Goal: Information Seeking & Learning: Learn about a topic

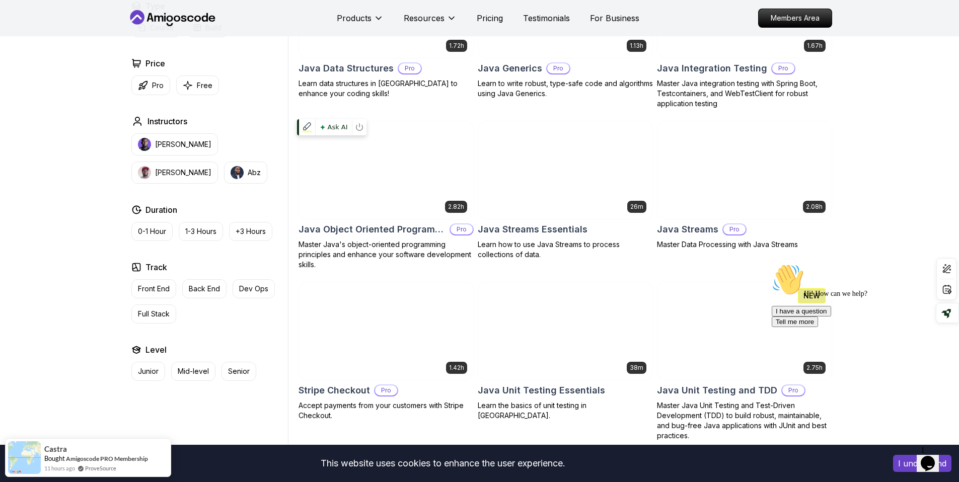
scroll to position [1541, 0]
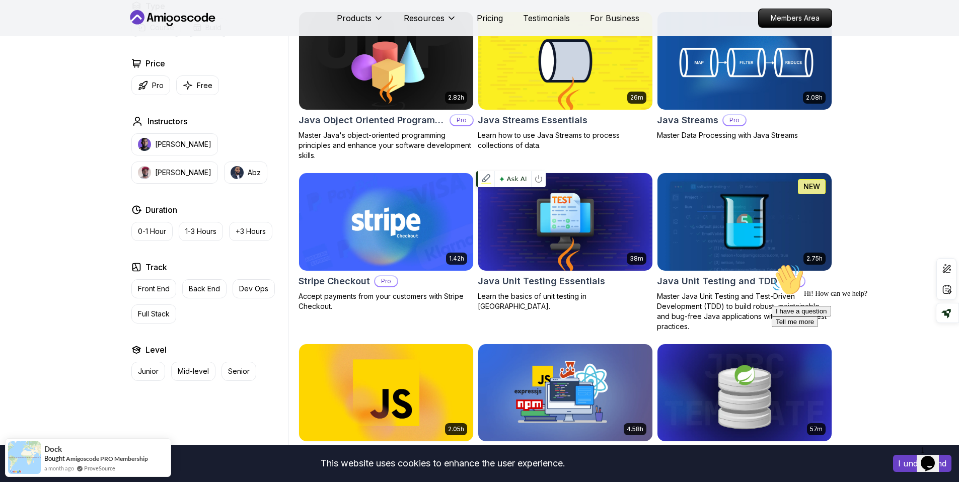
scroll to position [1810, 0]
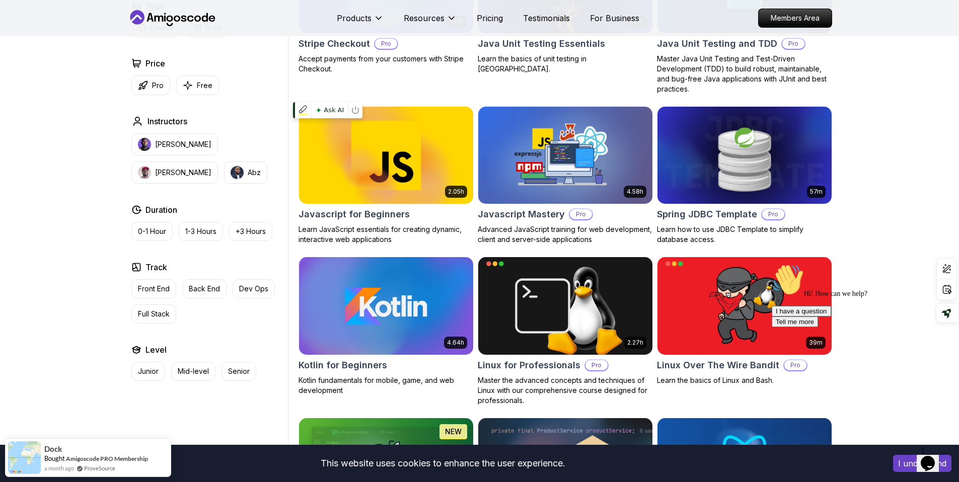
click at [440, 175] on img at bounding box center [386, 155] width 183 height 102
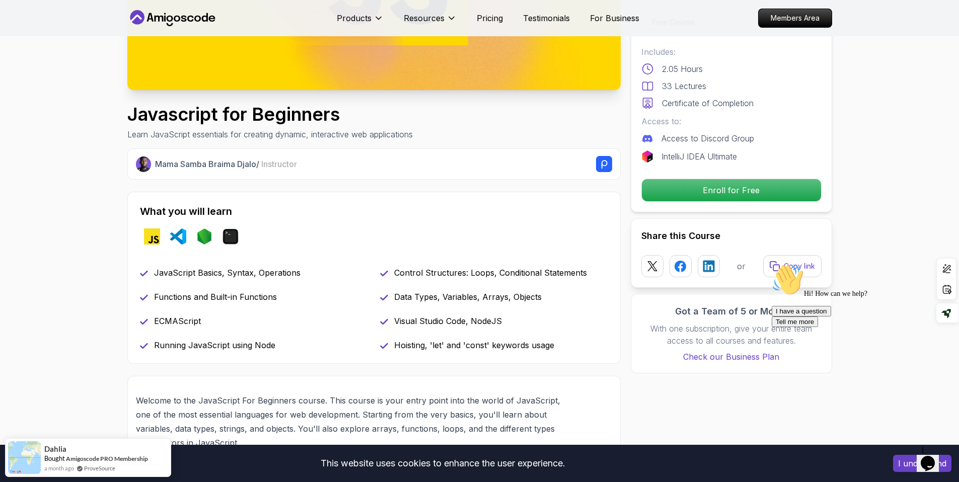
scroll to position [247, 0]
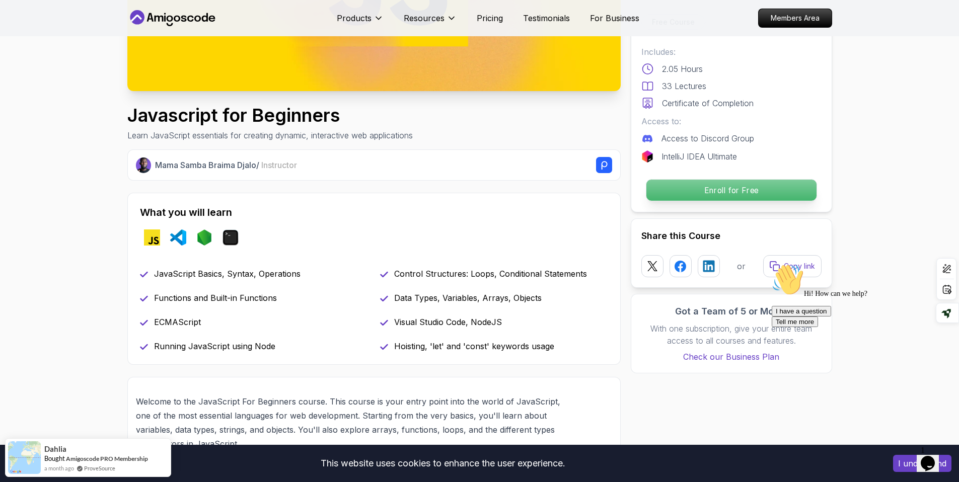
click at [724, 181] on p "Enroll for Free" at bounding box center [731, 190] width 170 height 21
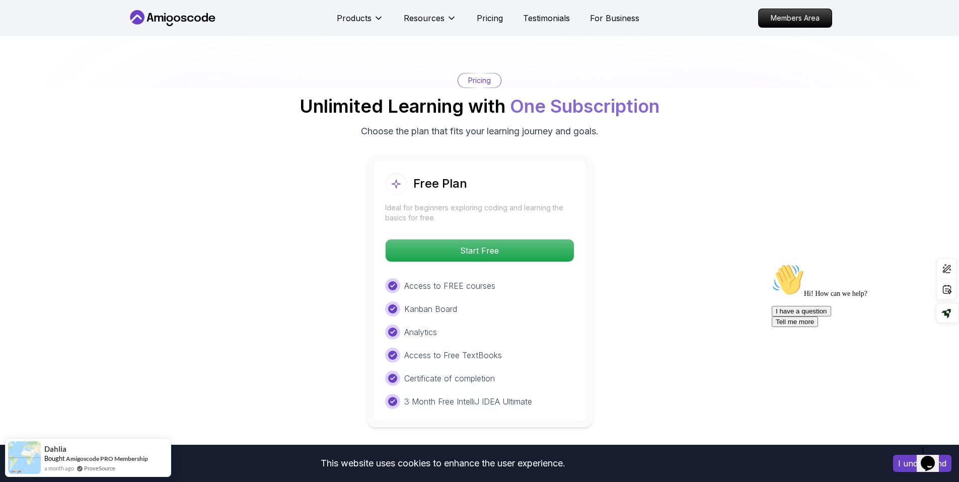
scroll to position [1808, 0]
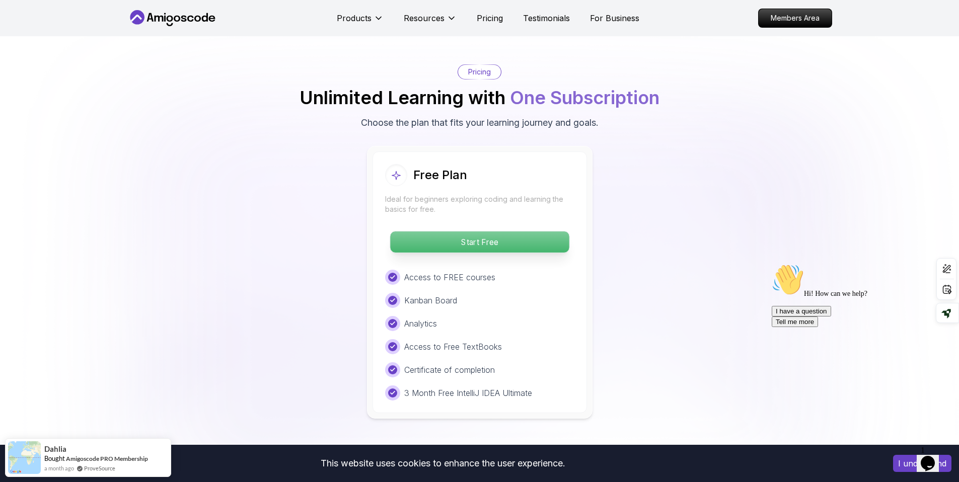
click at [498, 247] on p "Start Free" at bounding box center [479, 242] width 179 height 21
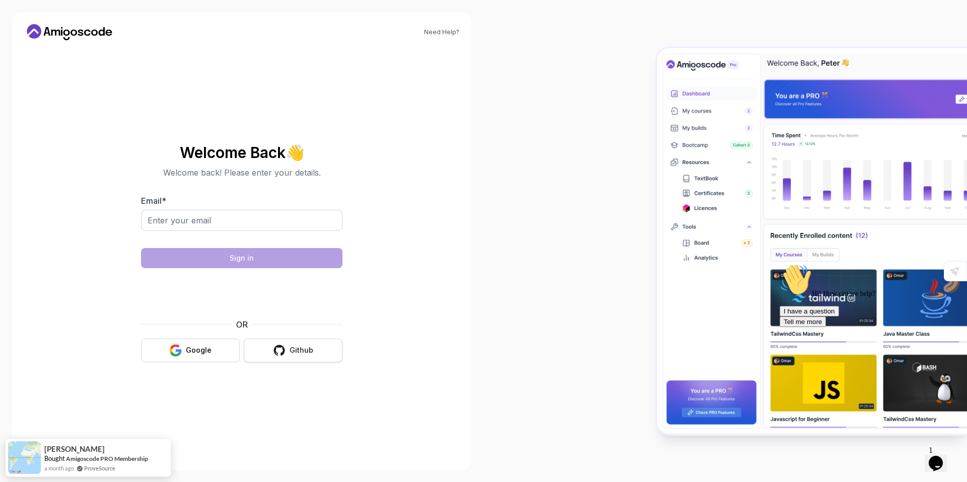
click at [304, 352] on div "Github" at bounding box center [301, 350] width 24 height 10
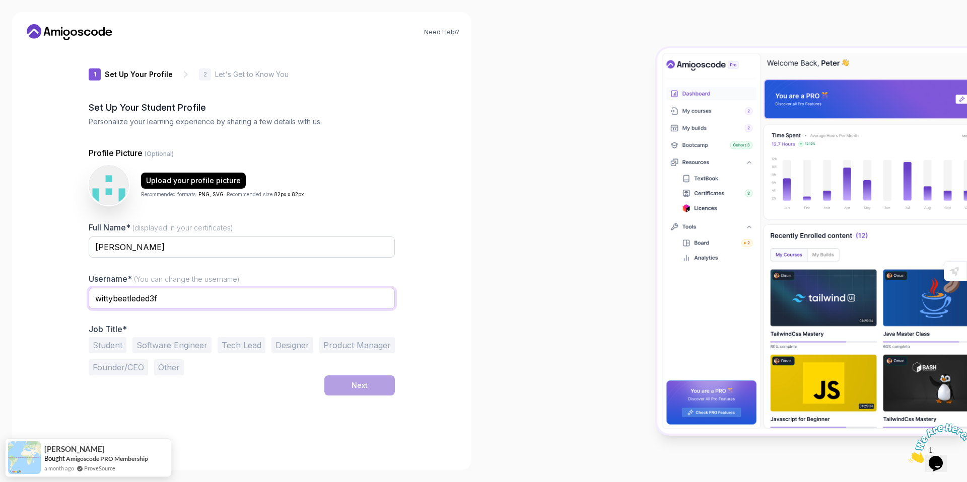
click at [202, 298] on input "wittybeetleded3f" at bounding box center [242, 298] width 306 height 21
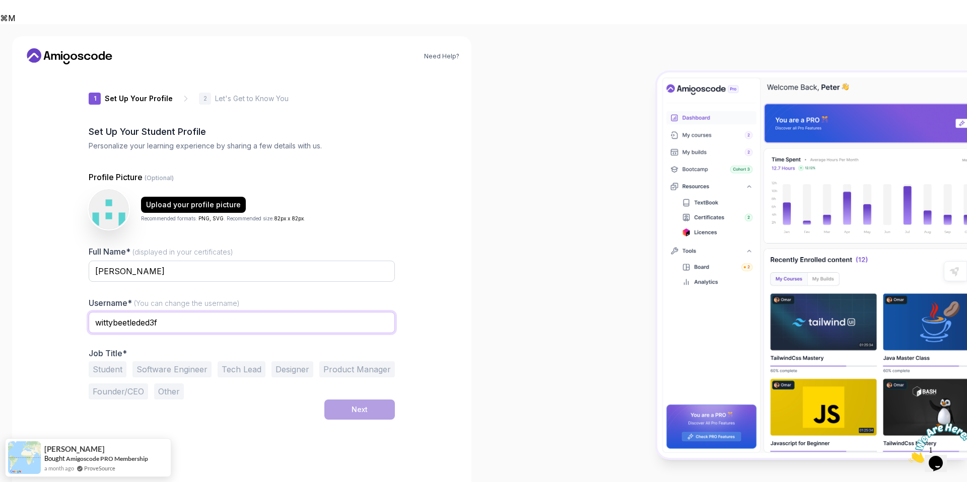
drag, startPoint x: 151, startPoint y: 302, endPoint x: 85, endPoint y: 302, distance: 66.5
click at [85, 302] on div "1 Set Up Your Profile 1 Set Up Your Profile 2 Let's Get to Know You Set Up Your…" at bounding box center [241, 277] width 338 height 410
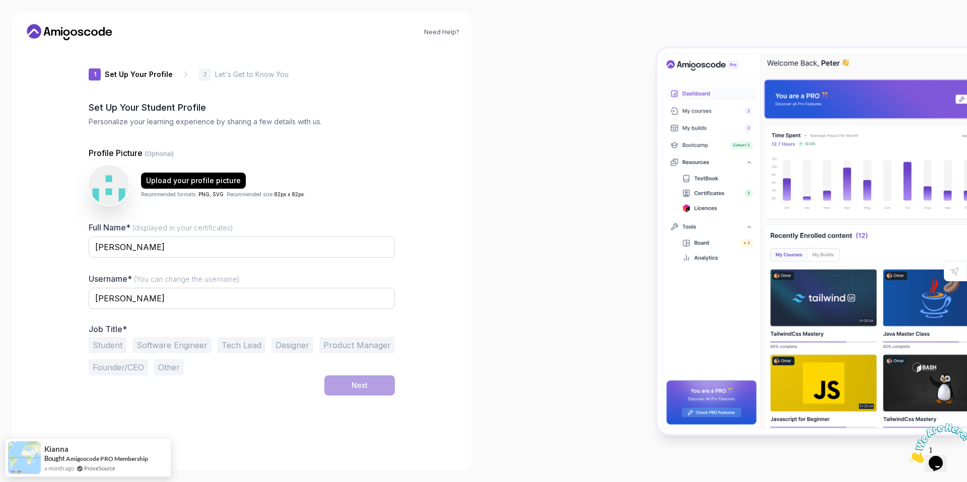
click at [105, 342] on button "Student" at bounding box center [108, 345] width 38 height 16
click at [355, 385] on div "Next" at bounding box center [359, 386] width 16 height 10
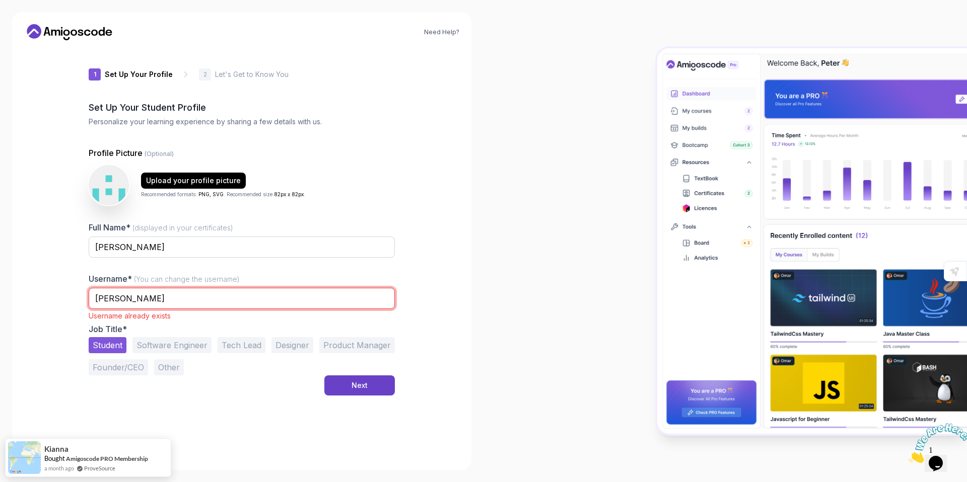
click at [268, 297] on input "Ali" at bounding box center [242, 298] width 306 height 21
type input "Ali77"
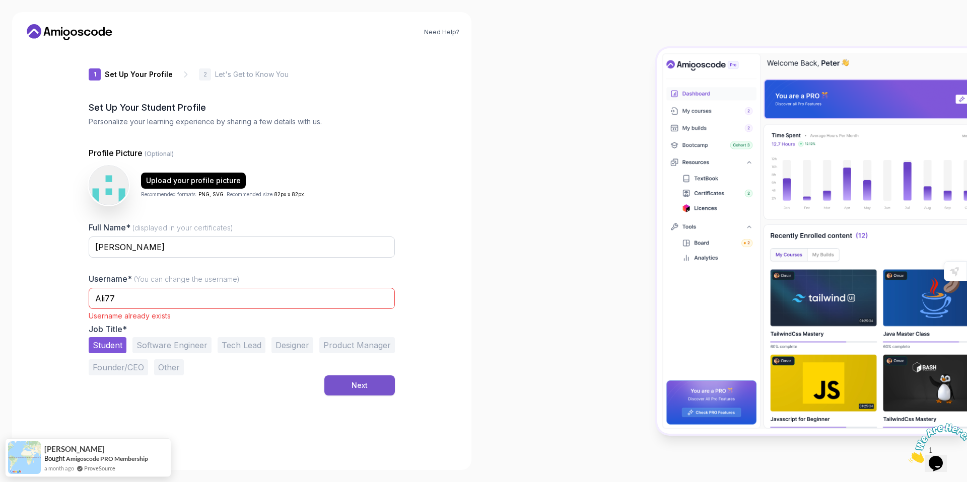
click at [365, 384] on div "Next" at bounding box center [359, 386] width 16 height 10
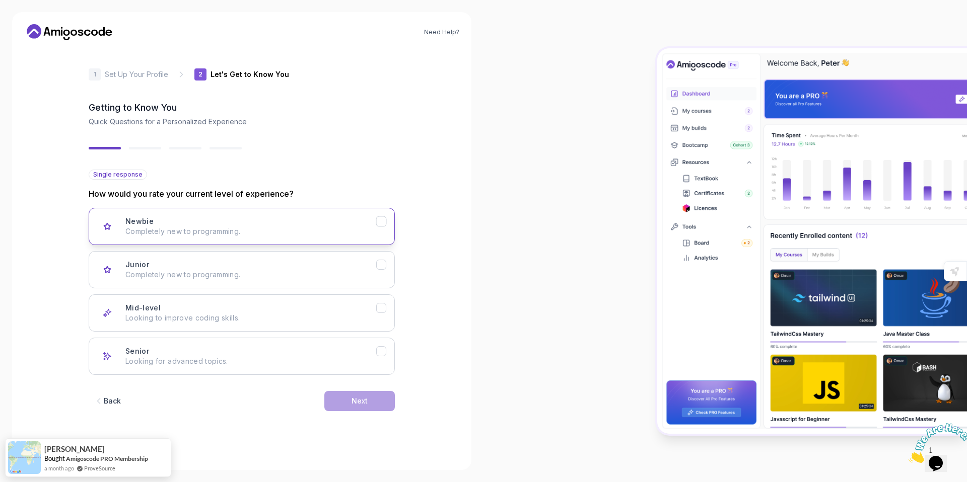
click at [297, 225] on div "Newbie Completely new to programming." at bounding box center [250, 226] width 251 height 20
click at [364, 398] on div "Next" at bounding box center [359, 401] width 16 height 10
click at [256, 234] on p "Node.js, Python, Java" at bounding box center [250, 232] width 251 height 10
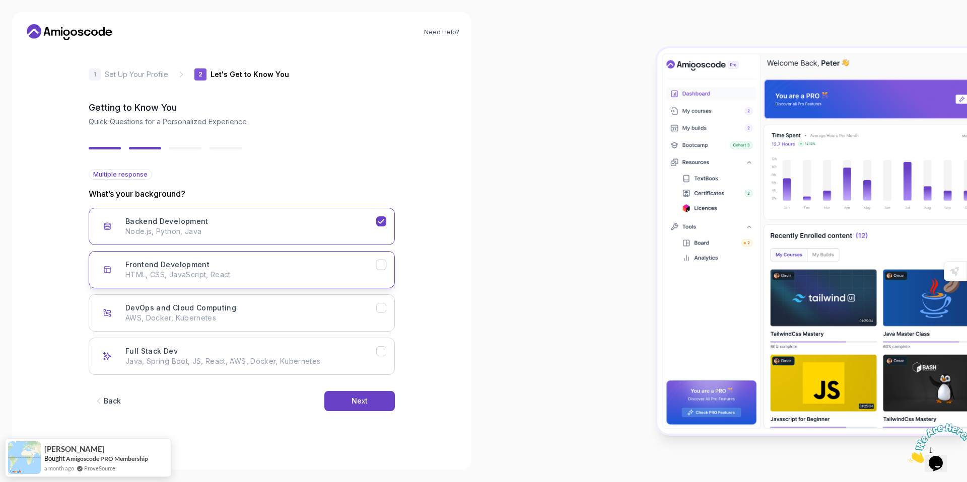
click at [274, 273] on p "HTML, CSS, JavaScript, React" at bounding box center [250, 275] width 251 height 10
click at [264, 358] on p "Java, Spring Boot, JS, React, AWS, Docker, Kubernetes" at bounding box center [250, 361] width 251 height 10
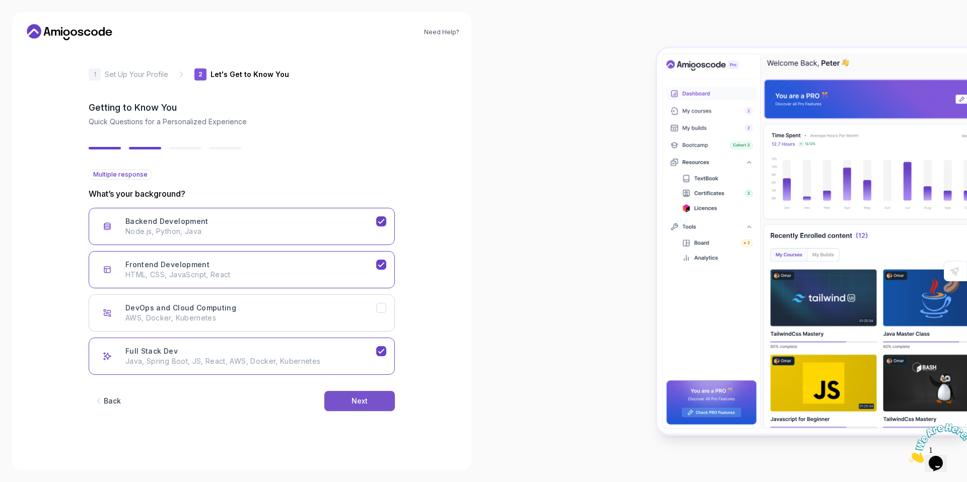
click at [357, 406] on button "Next" at bounding box center [359, 401] width 70 height 20
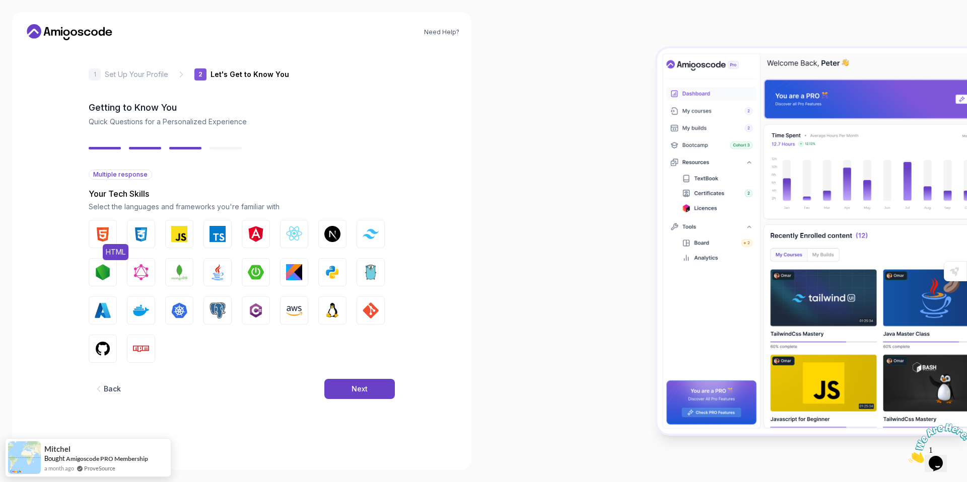
click at [106, 236] on img "button" at bounding box center [103, 234] width 16 height 16
click at [133, 238] on img "button" at bounding box center [141, 234] width 16 height 16
click at [114, 351] on button "GitHub" at bounding box center [103, 349] width 28 height 28
click at [137, 353] on img "button" at bounding box center [141, 349] width 16 height 16
click at [329, 314] on img "button" at bounding box center [332, 311] width 16 height 16
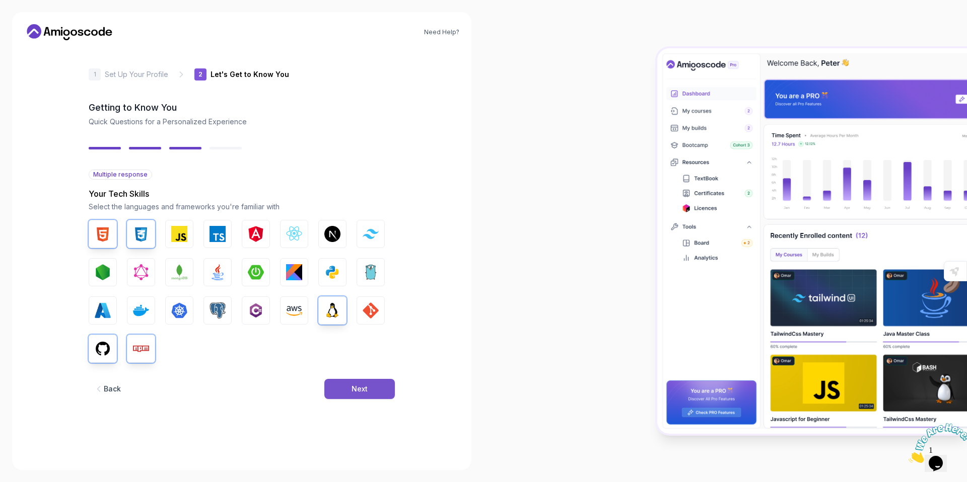
click at [357, 386] on div "Next" at bounding box center [359, 389] width 16 height 10
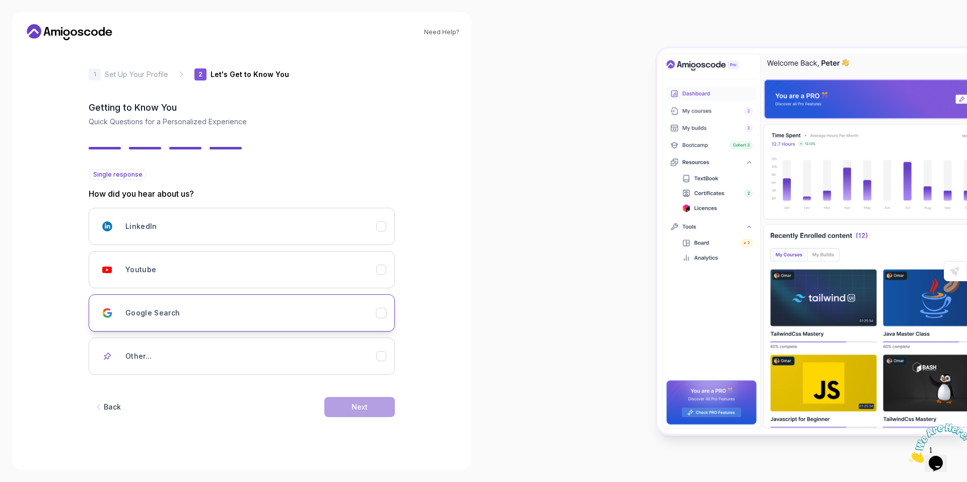
click at [189, 325] on button "Google Search" at bounding box center [242, 313] width 306 height 37
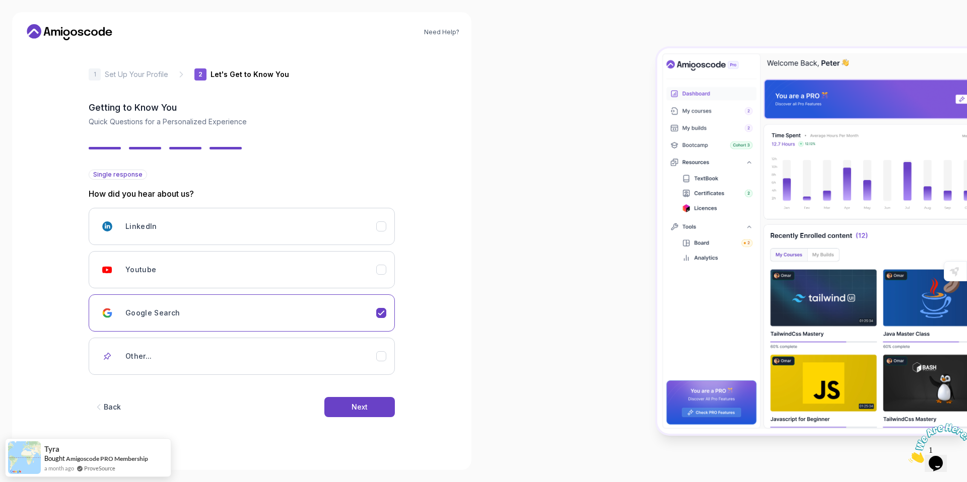
click at [223, 289] on div "LinkedIn Youtube Google Search Other..." at bounding box center [242, 291] width 306 height 167
click at [339, 278] on div "Youtube" at bounding box center [250, 270] width 251 height 20
click at [374, 311] on div "Google Search" at bounding box center [250, 313] width 251 height 20
click at [374, 279] on div "Youtube" at bounding box center [250, 270] width 251 height 20
drag, startPoint x: 350, startPoint y: 396, endPoint x: 349, endPoint y: 402, distance: 5.6
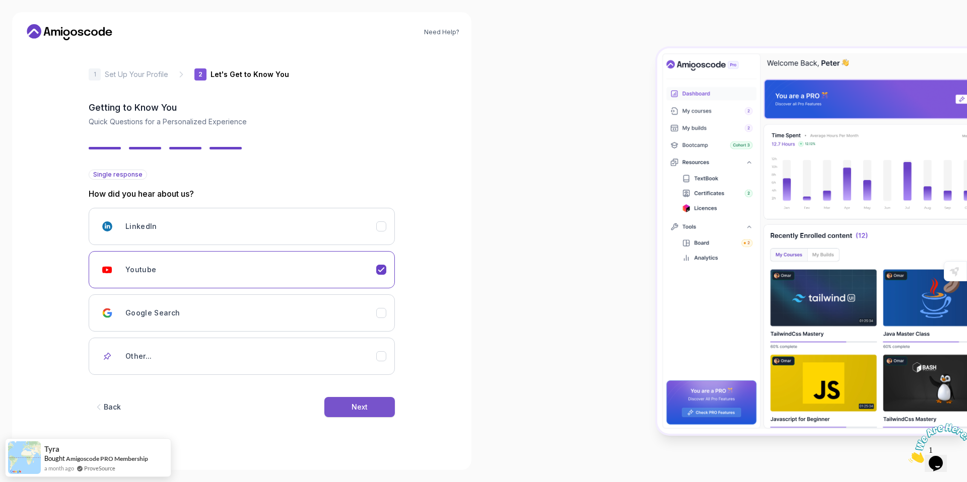
click at [350, 397] on div "Back Next" at bounding box center [242, 407] width 306 height 52
click at [348, 408] on button "Next" at bounding box center [359, 407] width 70 height 20
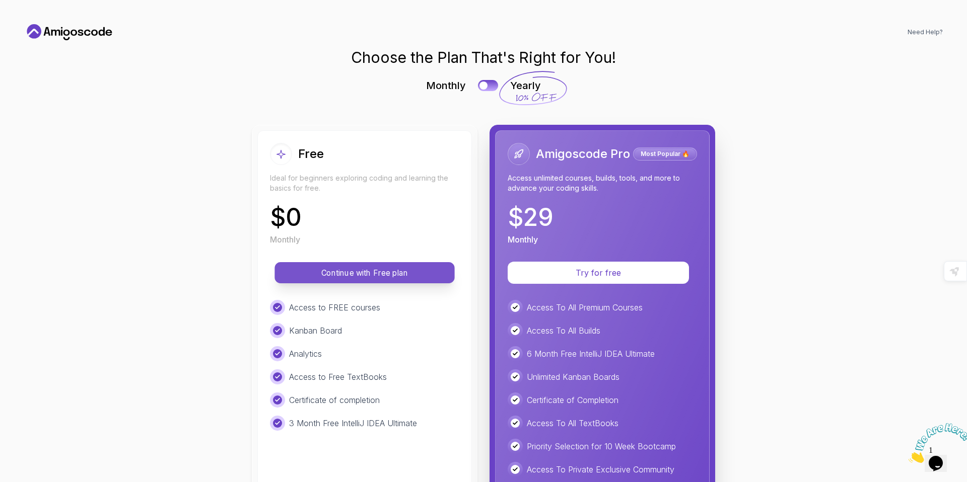
click at [396, 273] on p "Continue with Free plan" at bounding box center [364, 273] width 157 height 12
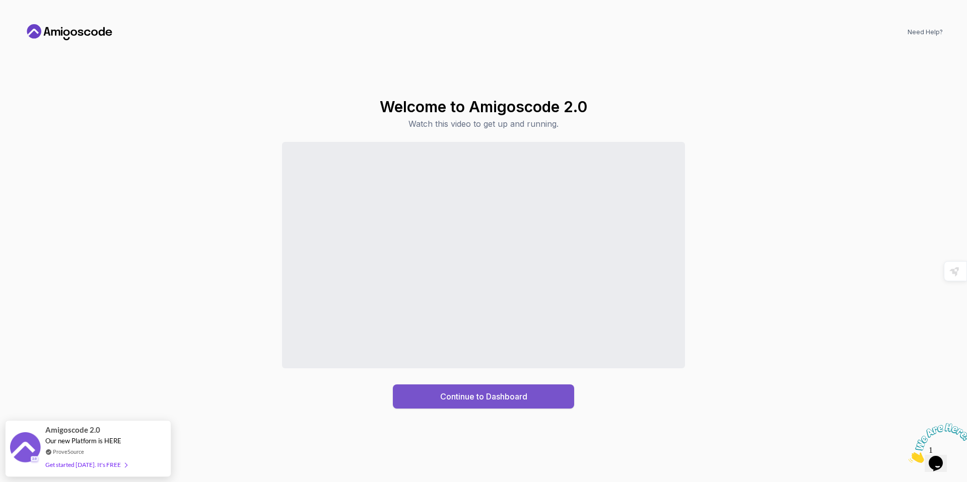
click at [511, 394] on div "Continue to Dashboard" at bounding box center [483, 397] width 87 height 12
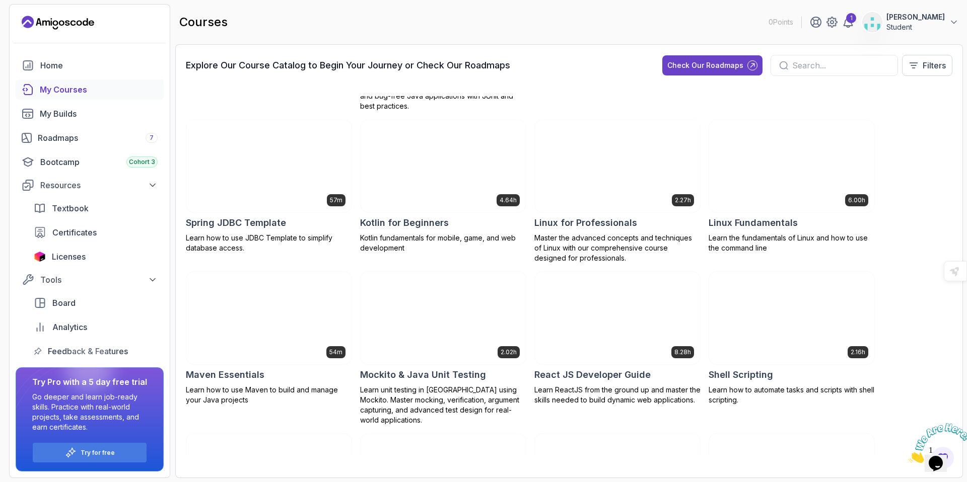
scroll to position [802, 0]
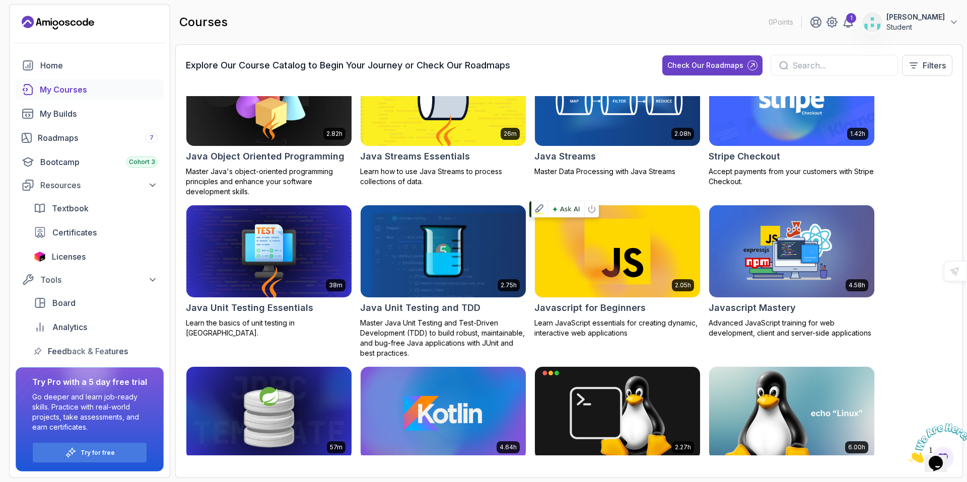
click at [632, 272] on img at bounding box center [617, 251] width 173 height 97
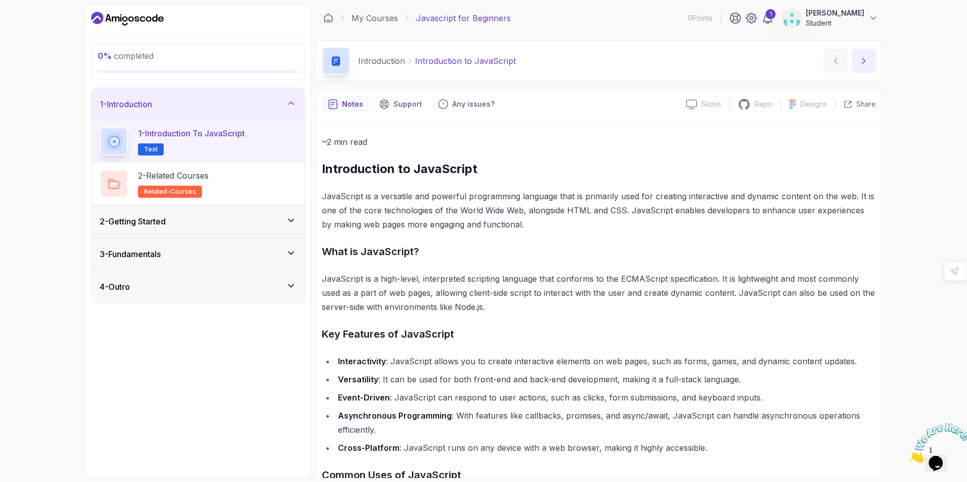
click at [860, 64] on icon "next content" at bounding box center [863, 61] width 10 height 10
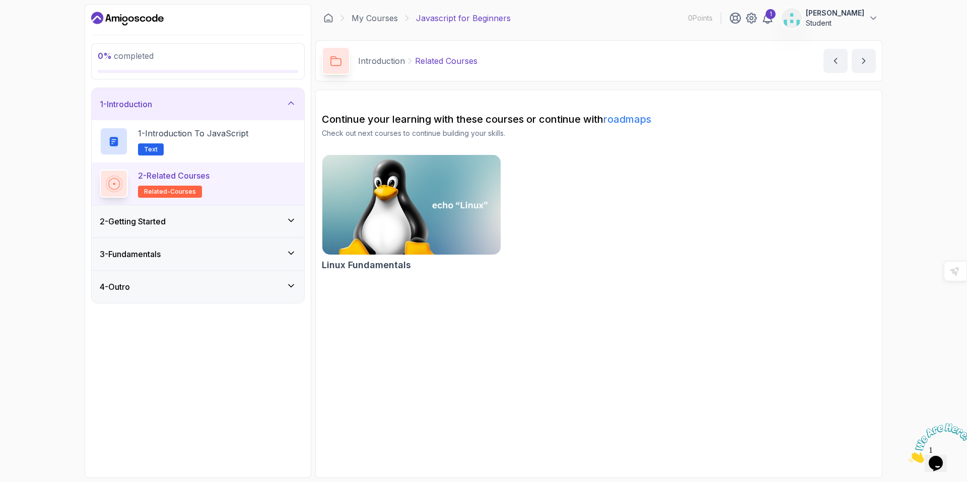
click at [266, 225] on div "2 - Getting Started" at bounding box center [198, 221] width 196 height 12
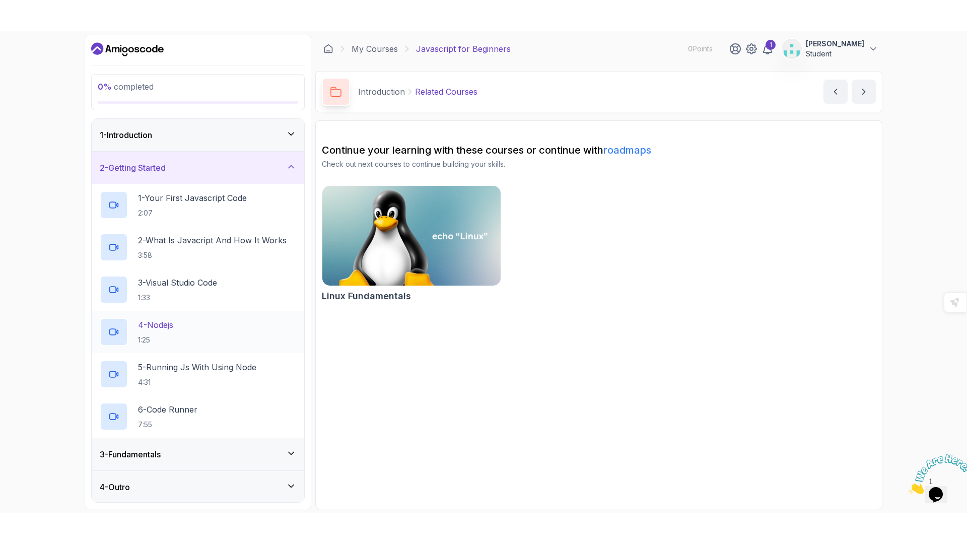
scroll to position [1, 0]
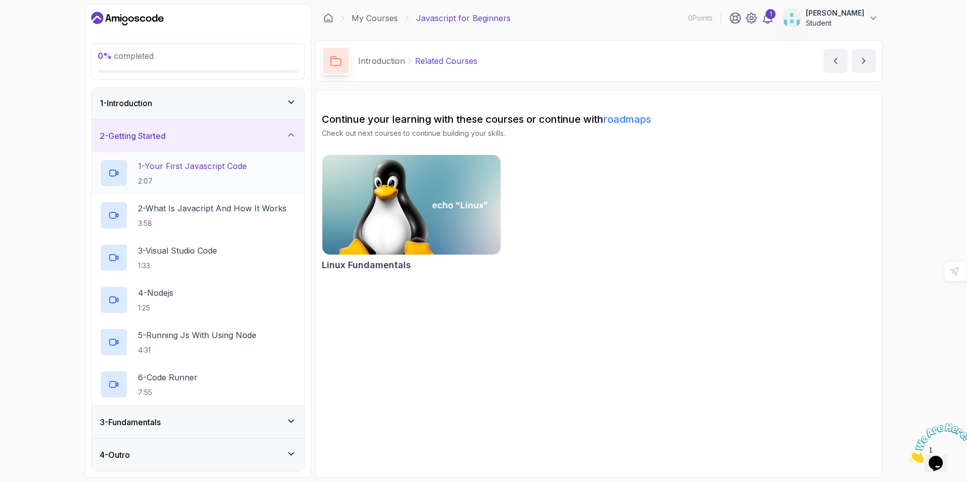
click at [245, 179] on p "2:07" at bounding box center [192, 181] width 109 height 10
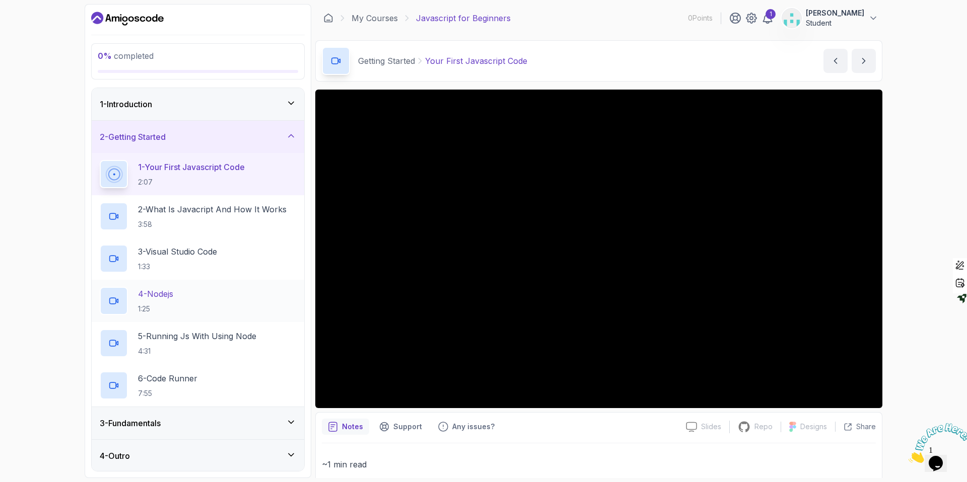
scroll to position [1, 0]
click at [205, 289] on div "4 - Nodejs 1:25" at bounding box center [198, 300] width 196 height 28
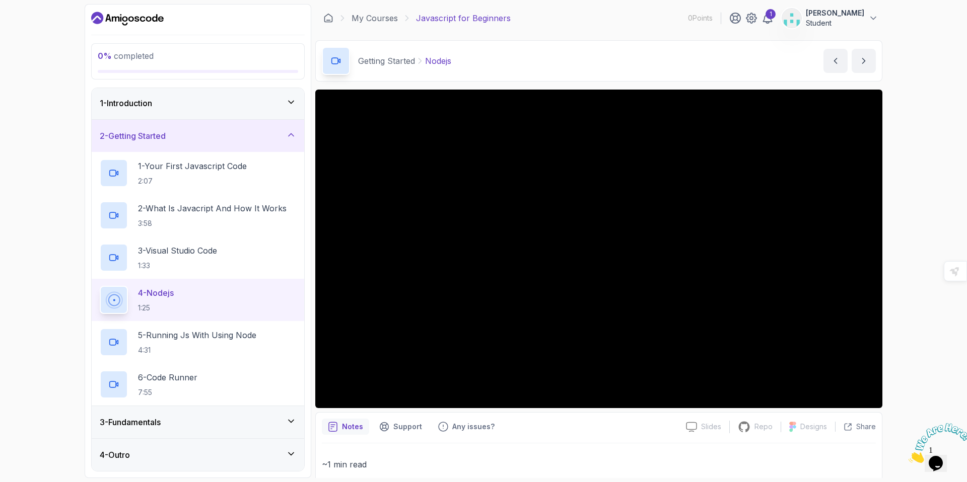
click at [171, 416] on div "3 - Fundamentals" at bounding box center [198, 422] width 196 height 12
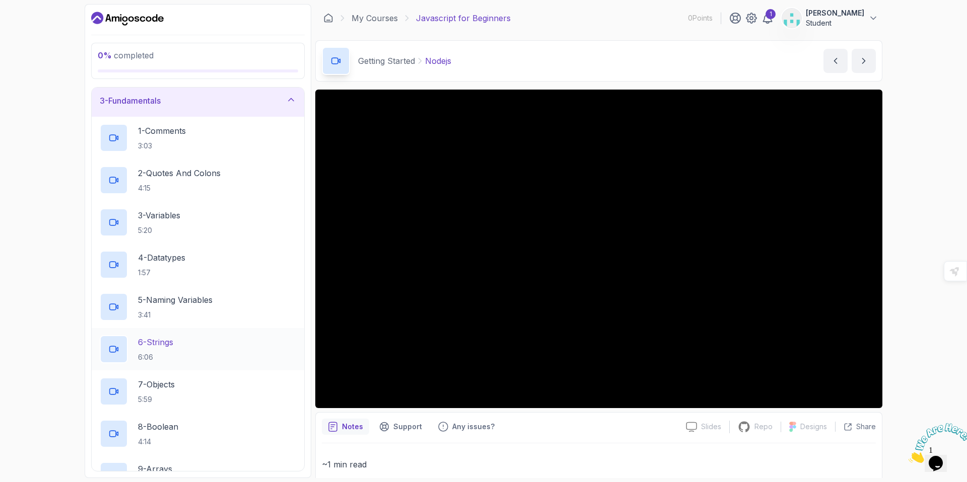
scroll to position [78, 0]
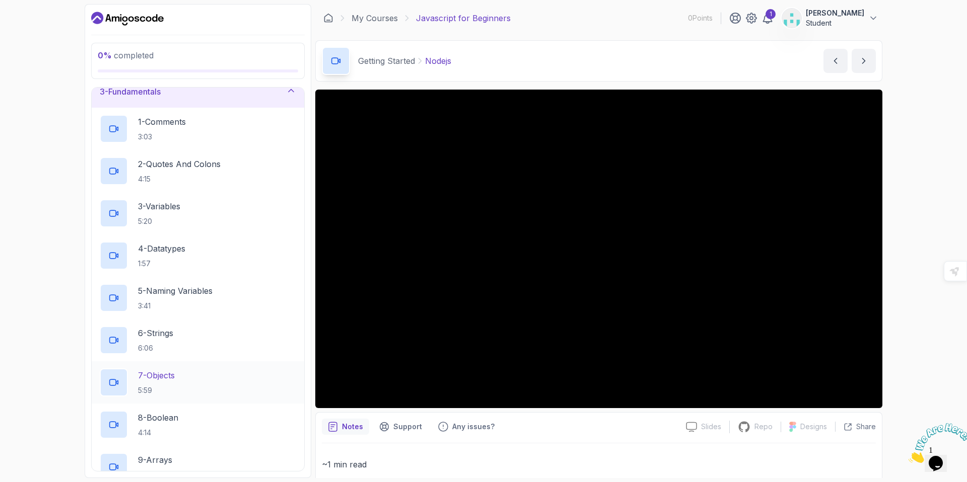
click at [197, 374] on div "7 - Objects 5:59" at bounding box center [198, 383] width 196 height 28
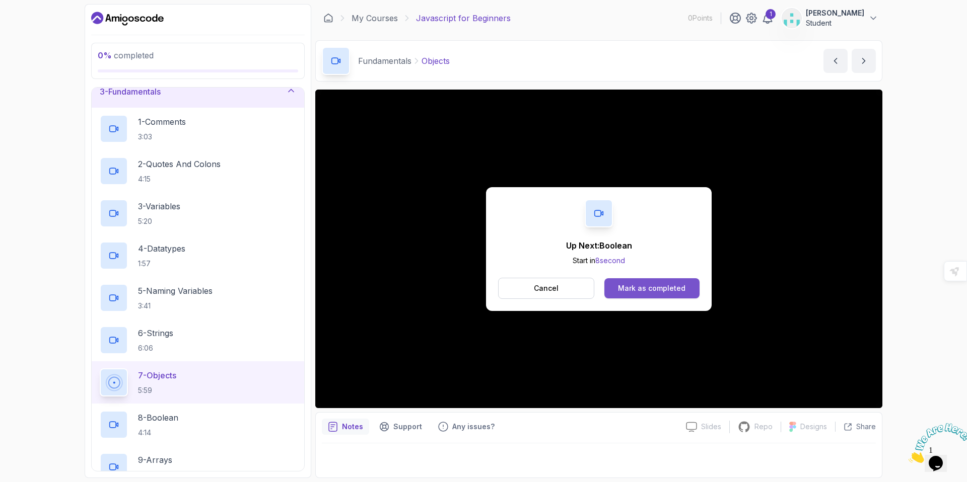
click at [652, 288] on div "Mark as completed" at bounding box center [651, 288] width 67 height 10
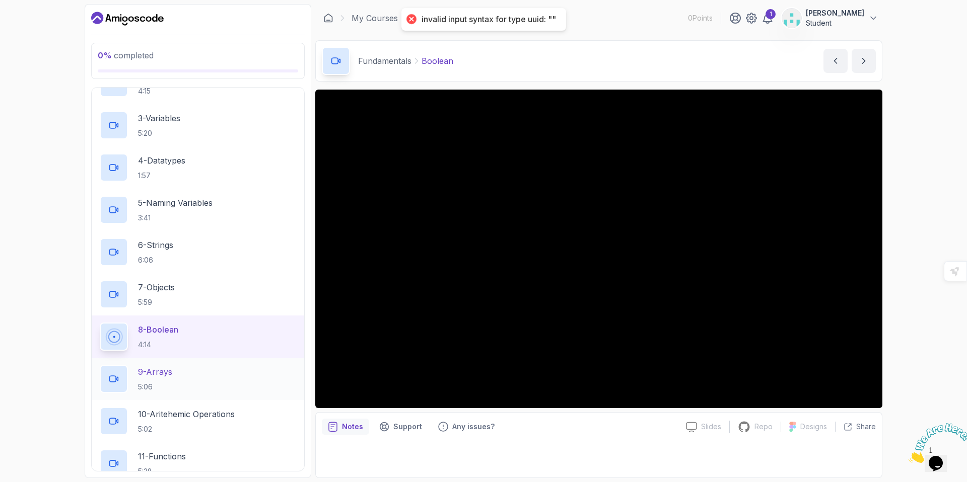
scroll to position [227, 0]
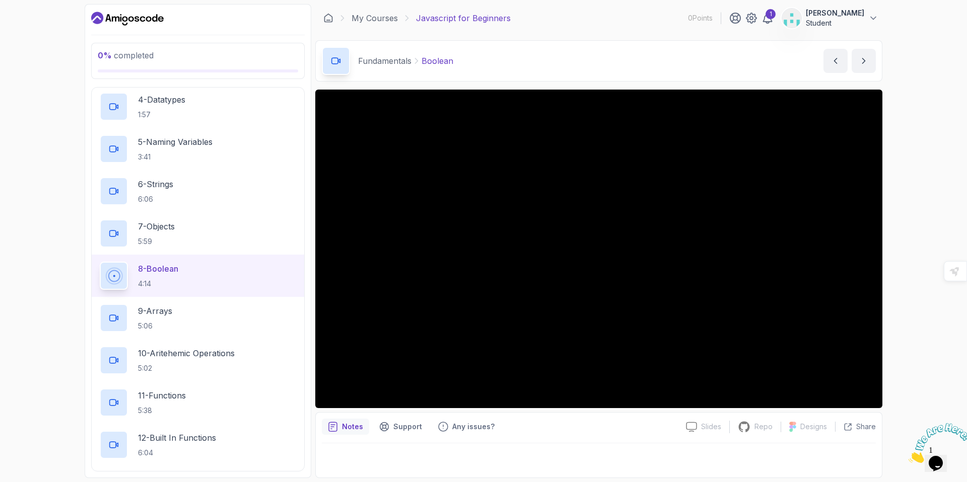
click at [921, 393] on div "0 % completed 1 - Introduction 2 - Getting Started 3 - Fundamentals 1 - Comment…" at bounding box center [483, 241] width 967 height 482
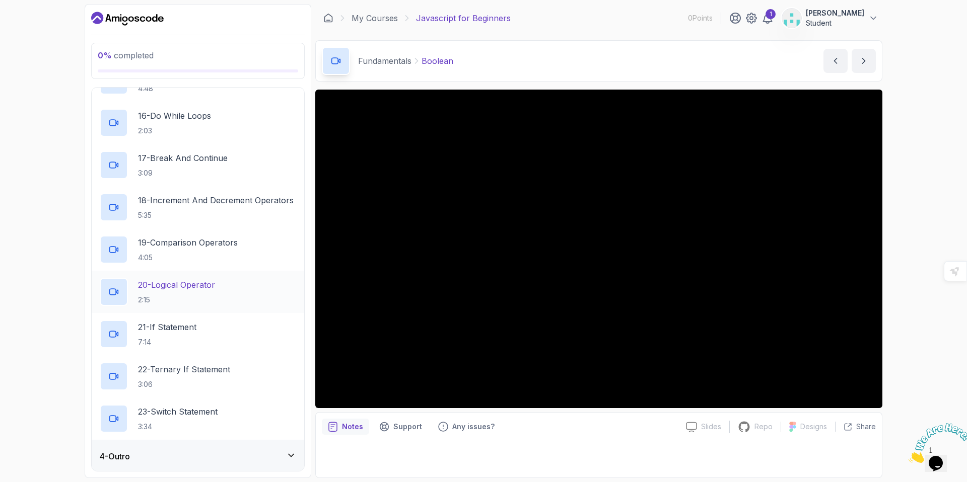
scroll to position [719, 0]
click at [251, 455] on div "4 - Outro" at bounding box center [198, 455] width 196 height 12
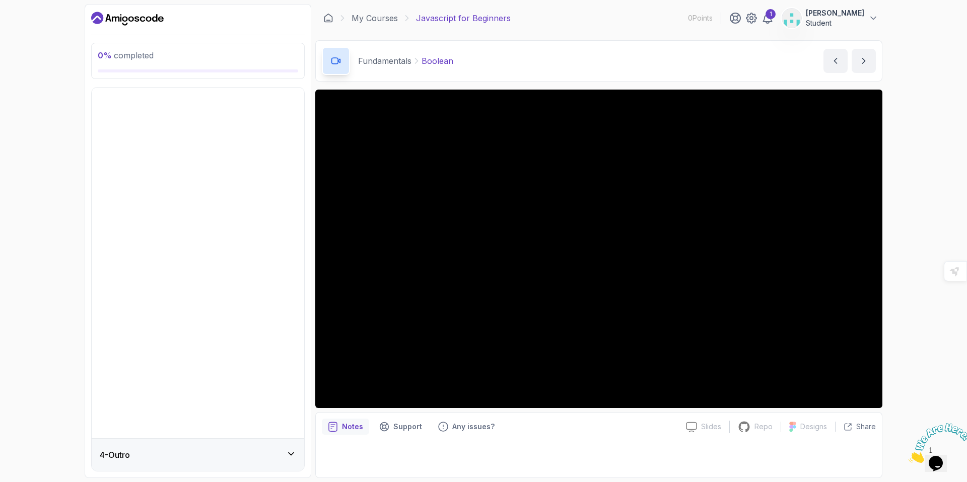
scroll to position [0, 0]
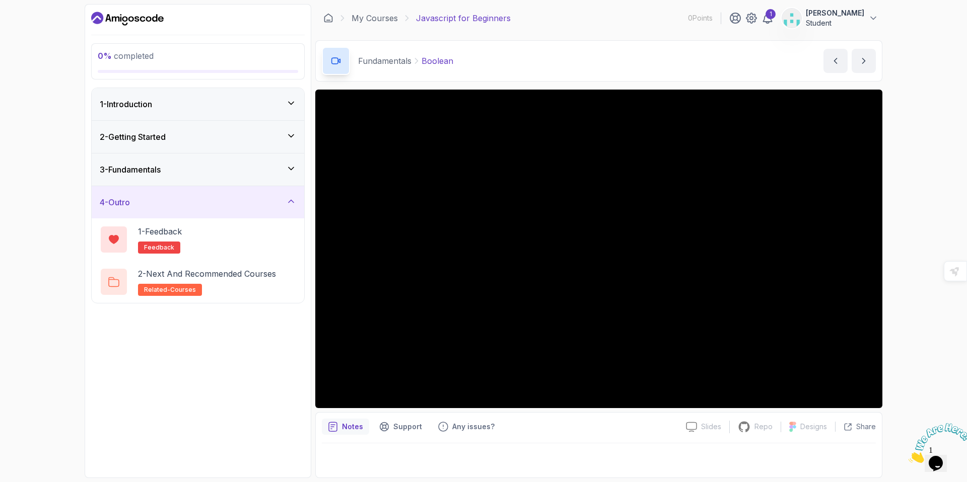
click at [171, 195] on div "4 - Outro" at bounding box center [198, 202] width 212 height 32
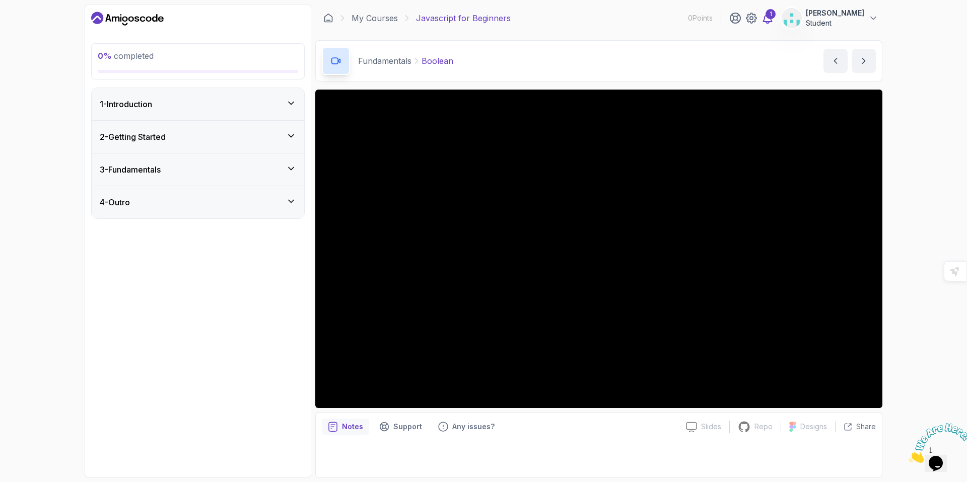
click at [772, 20] on icon at bounding box center [767, 18] width 12 height 12
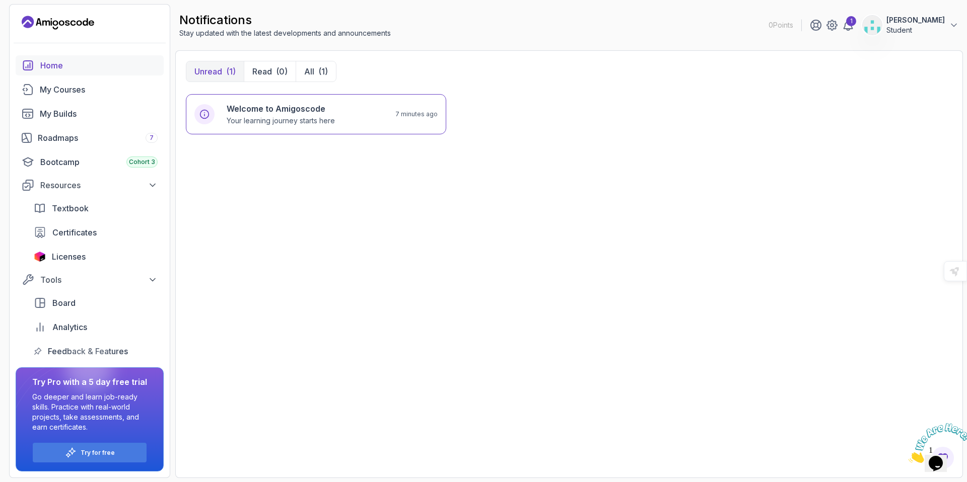
click at [40, 58] on link "Home" at bounding box center [90, 65] width 148 height 20
